Goal: Task Accomplishment & Management: Use online tool/utility

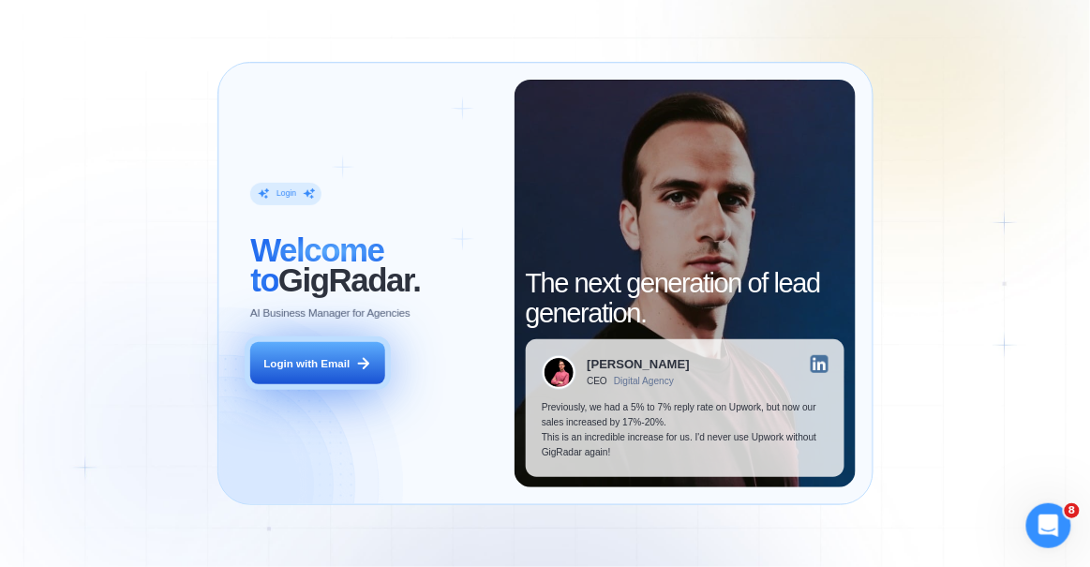
click at [288, 365] on div "Login with Email" at bounding box center [306, 363] width 86 height 15
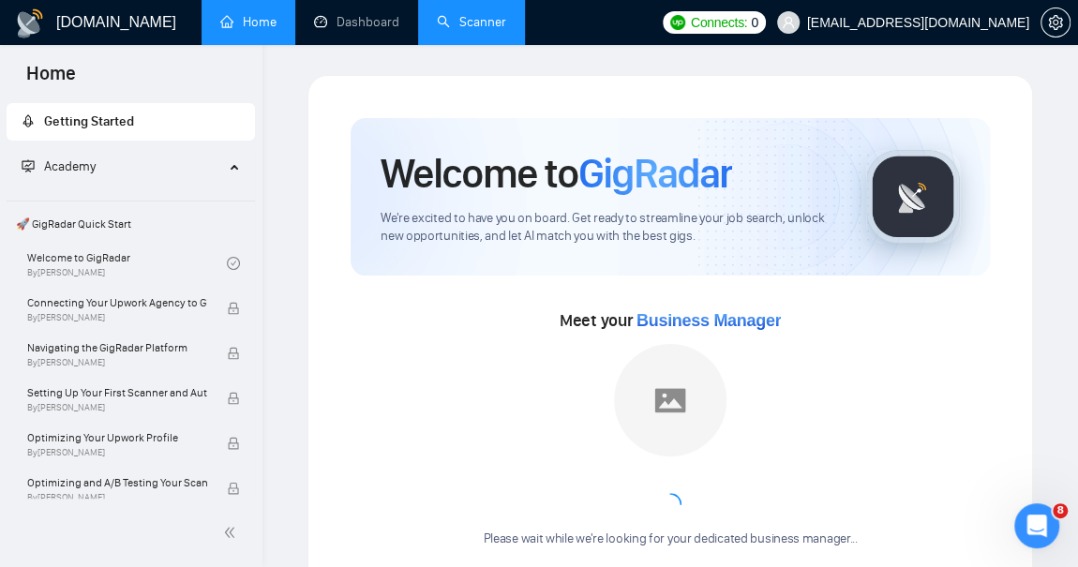
click at [456, 29] on link "Scanner" at bounding box center [471, 22] width 69 height 16
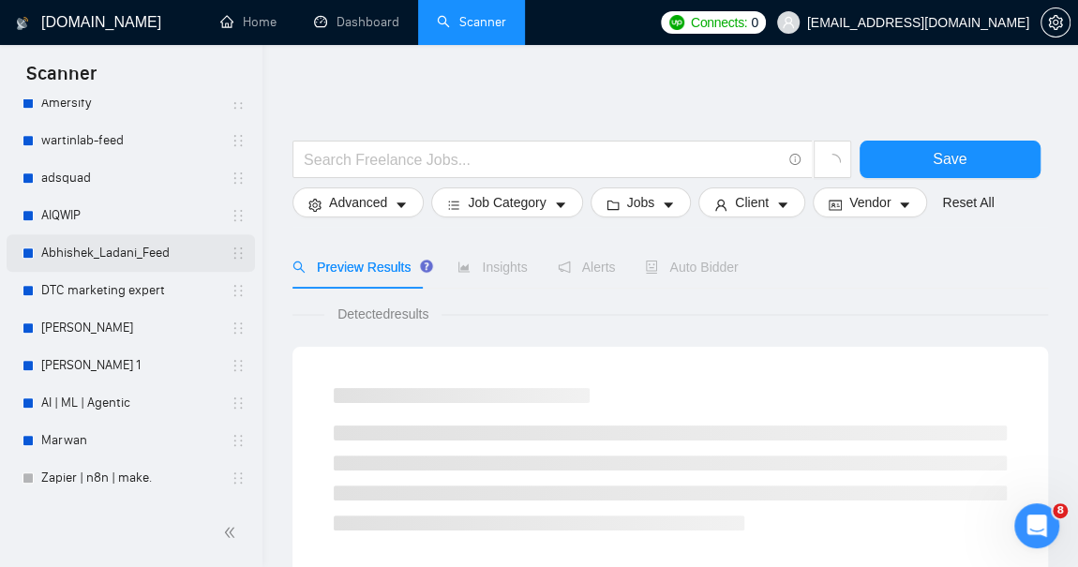
scroll to position [630, 0]
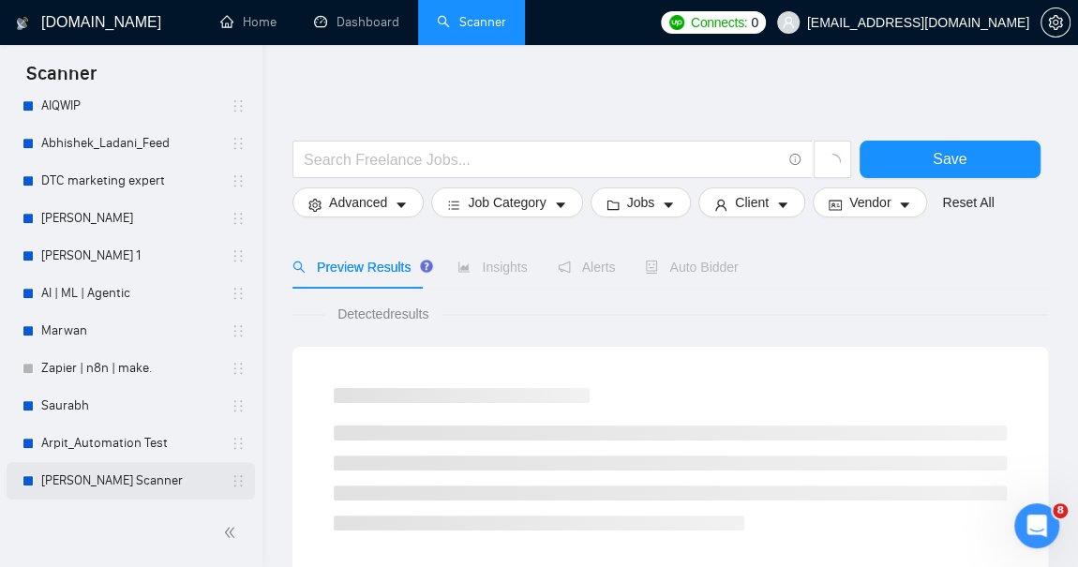
click at [89, 479] on link "Arpit Scanner" at bounding box center [130, 480] width 178 height 37
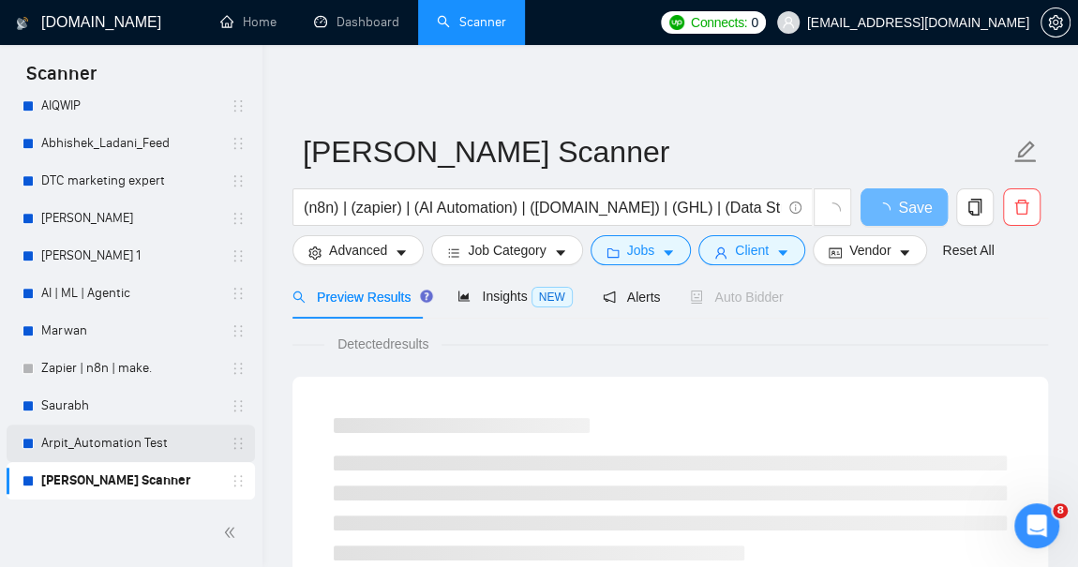
click at [108, 442] on link "Arpit_Automation Test" at bounding box center [130, 442] width 178 height 37
